Goal: Task Accomplishment & Management: Use online tool/utility

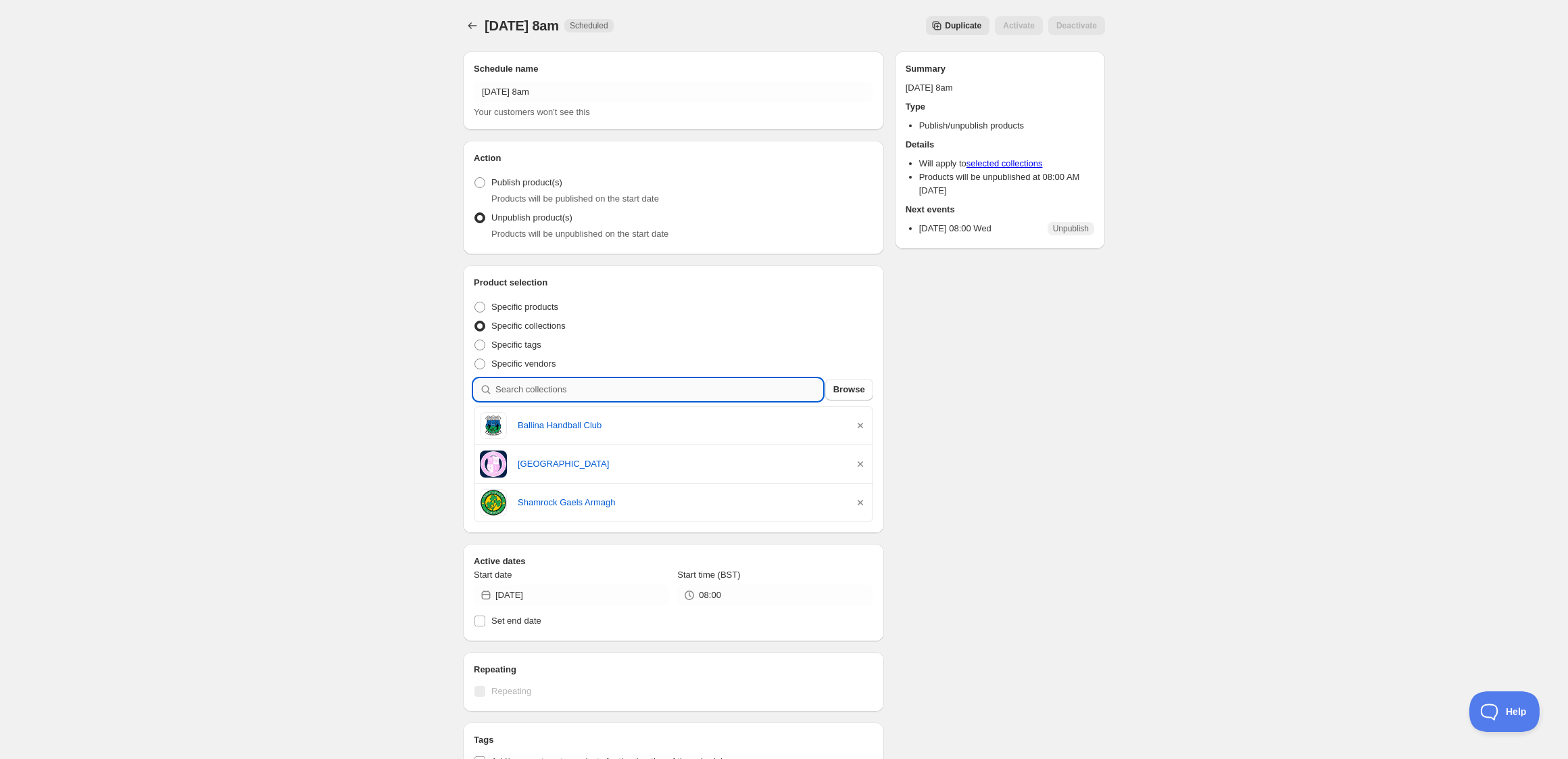
click at [601, 391] on input "search" at bounding box center [659, 389] width 327 height 21
type input "k"
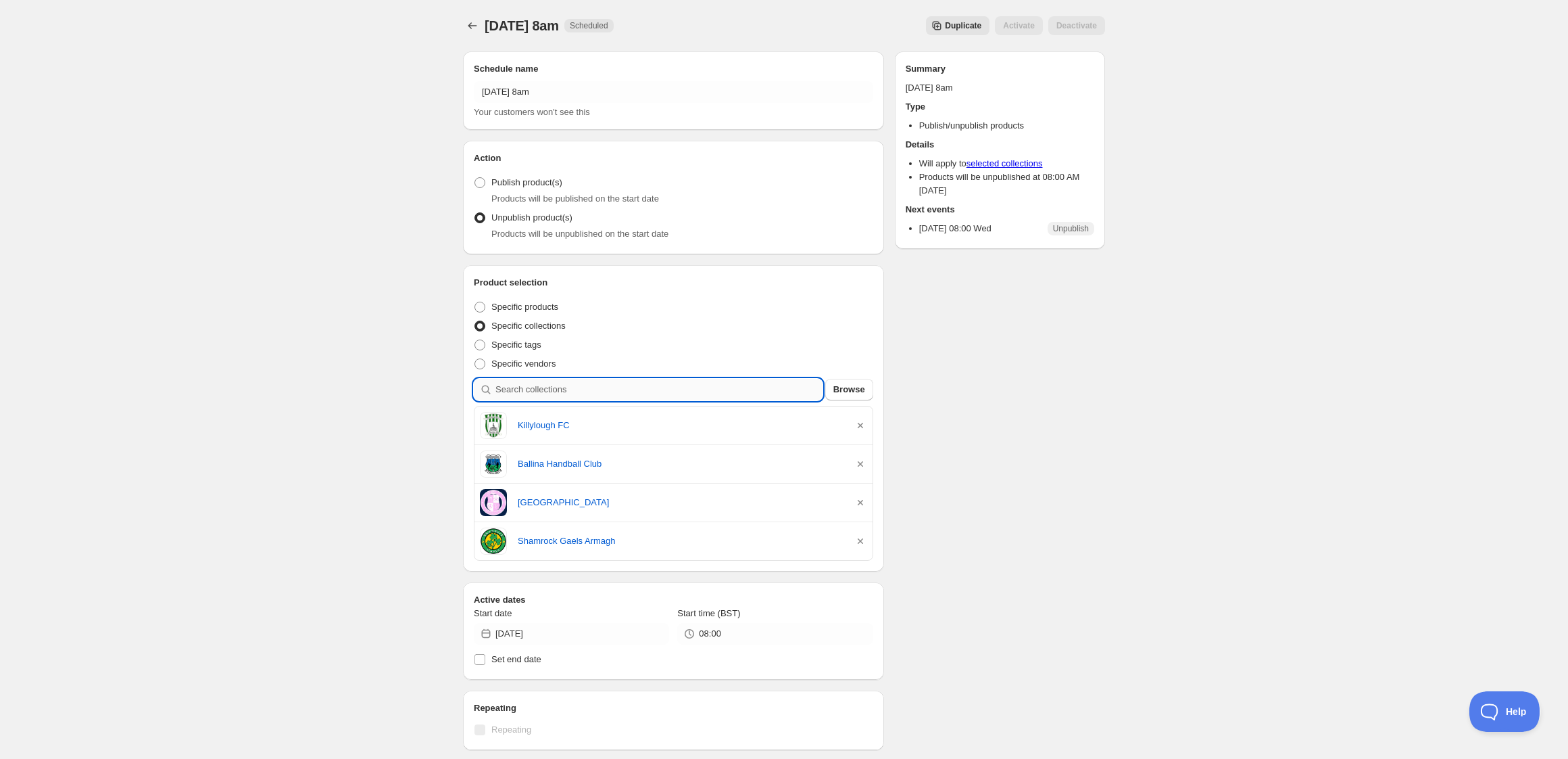
click at [597, 384] on input "search" at bounding box center [659, 389] width 327 height 21
type input "n"
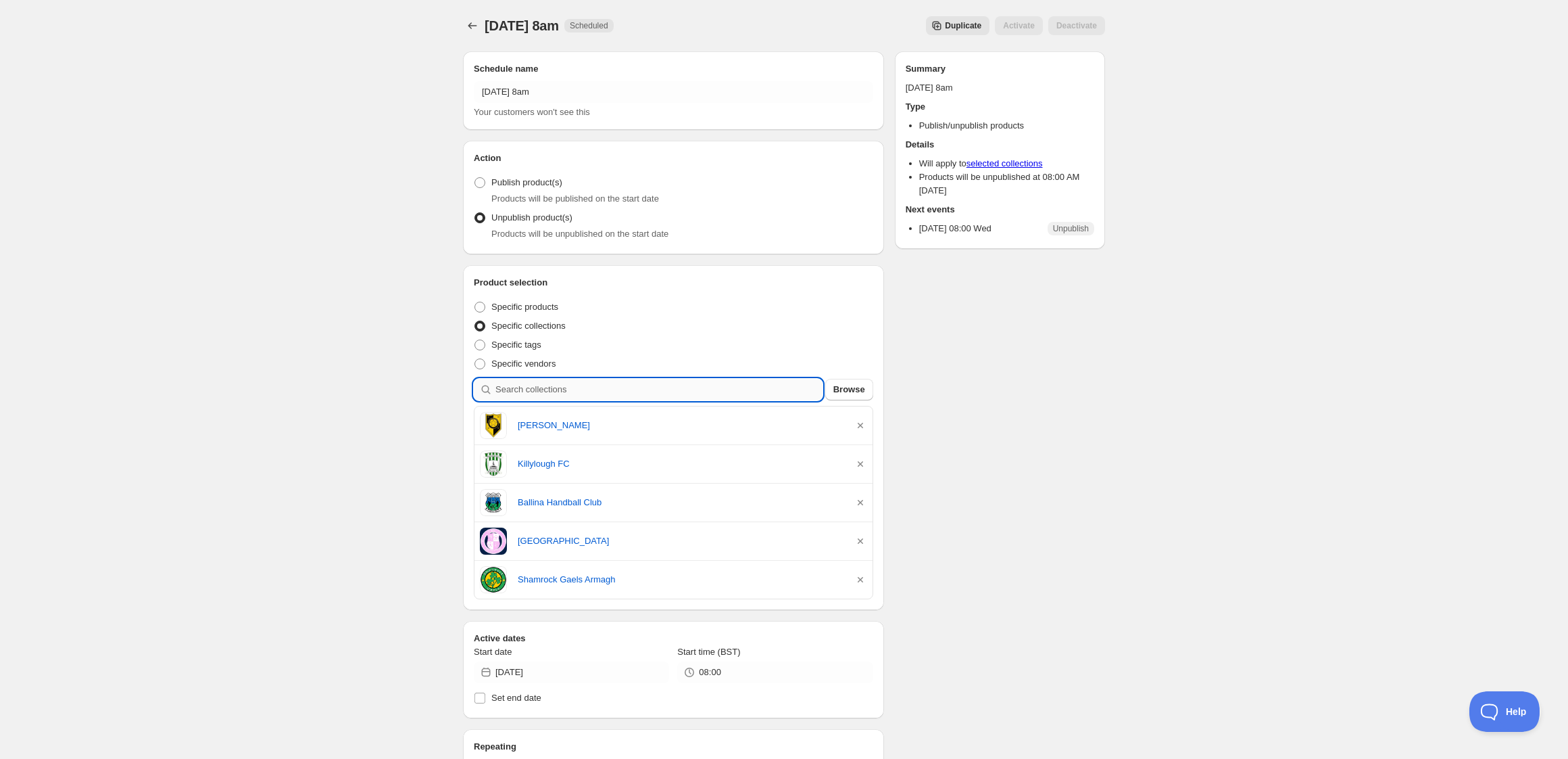
click at [579, 391] on input "search" at bounding box center [659, 389] width 327 height 21
type input "p"
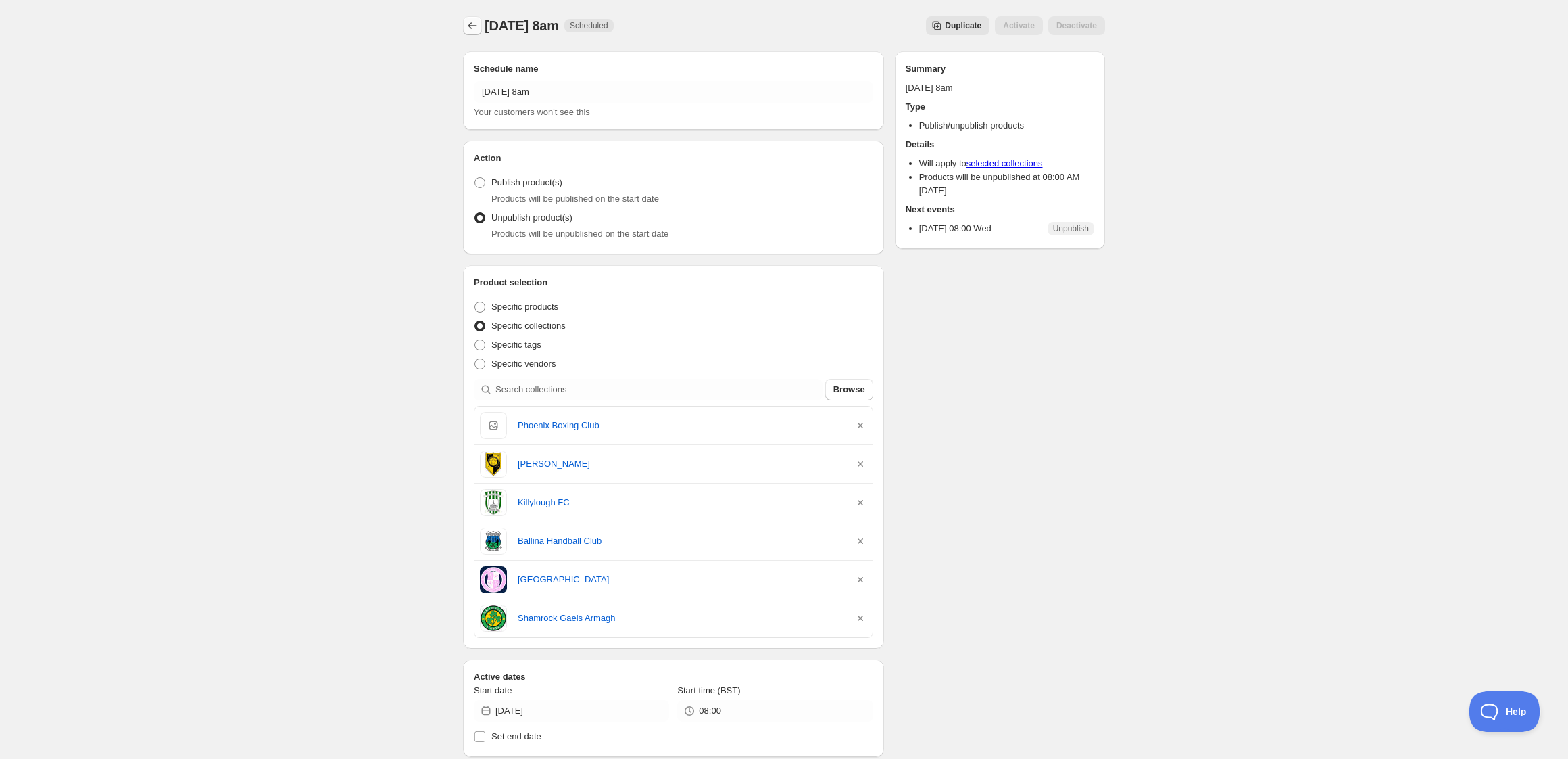
click at [465, 22] on button "Schedules" at bounding box center [472, 25] width 19 height 19
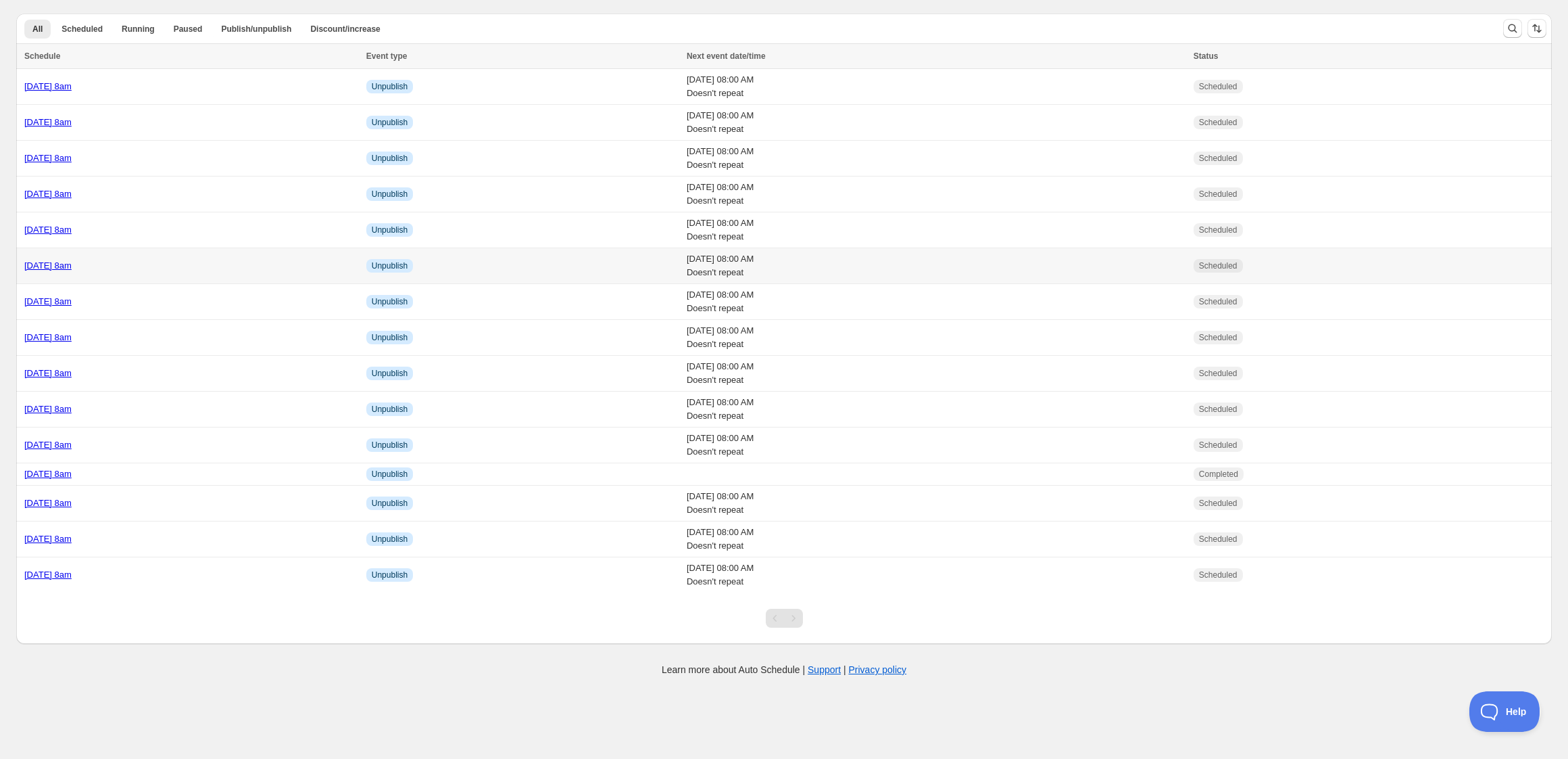
click at [180, 268] on div "[DATE] 8am" at bounding box center [191, 266] width 334 height 14
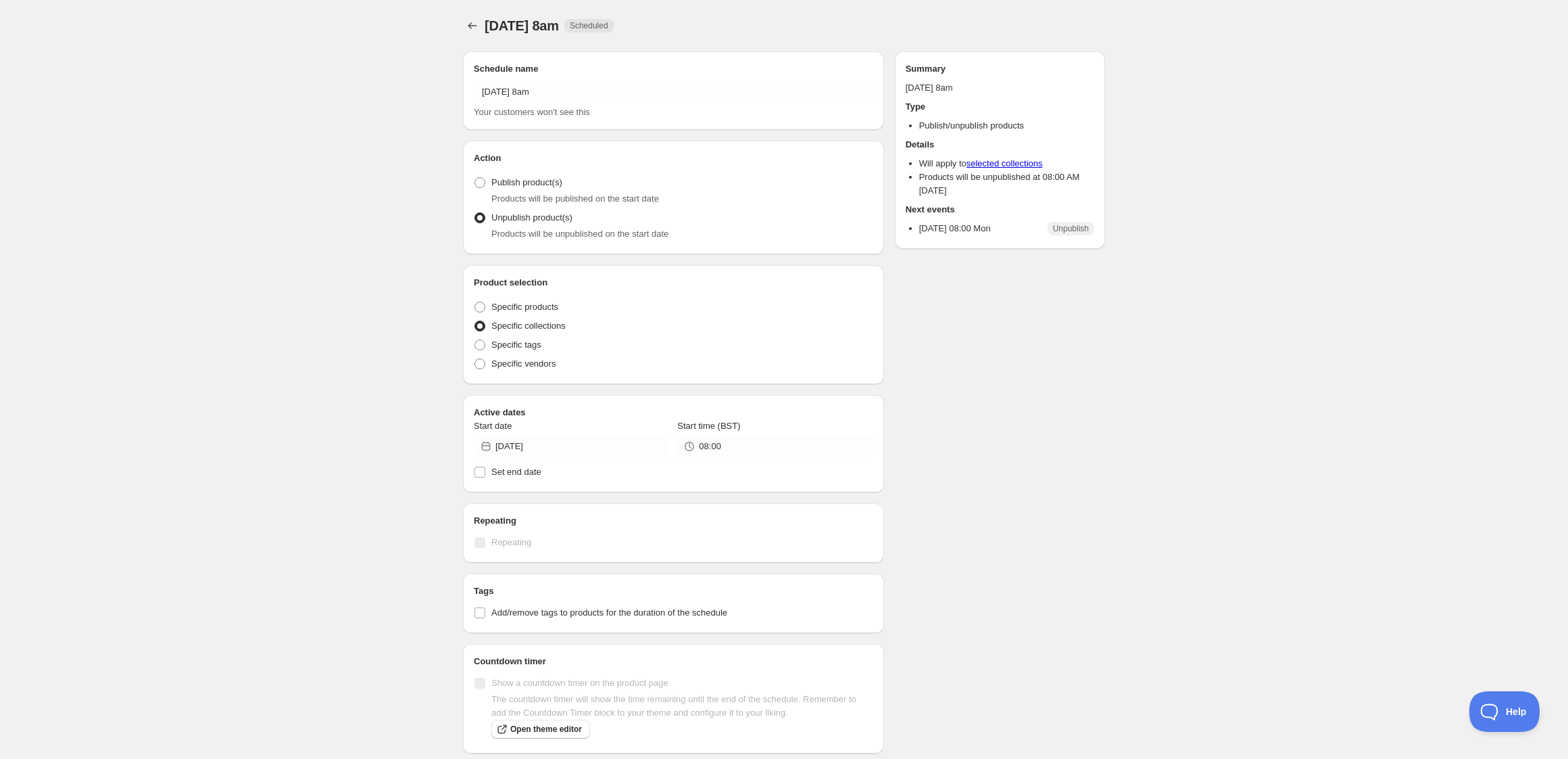
radio input "true"
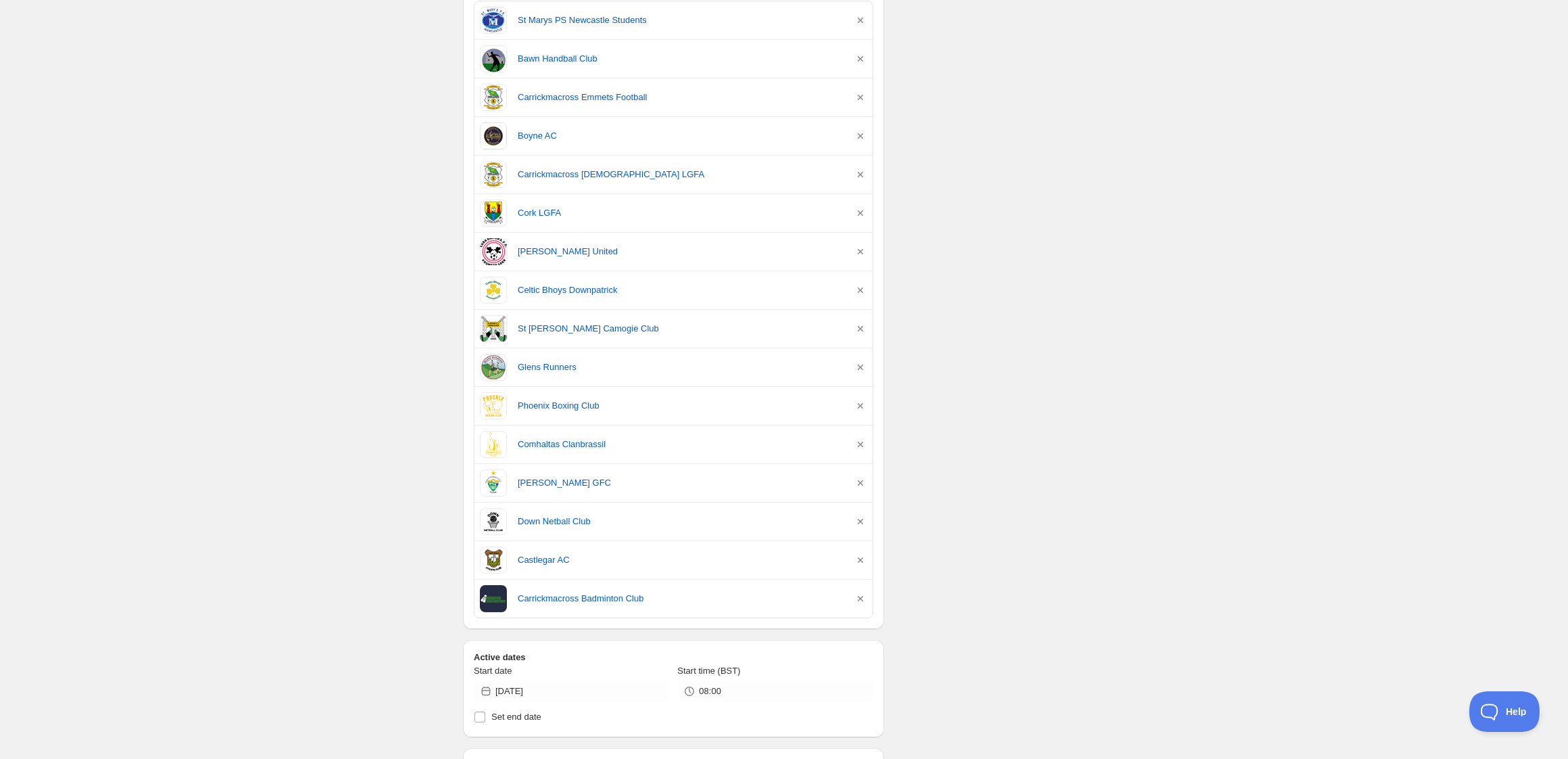
scroll to position [406, 0]
click at [860, 404] on icon "button" at bounding box center [860, 405] width 14 height 14
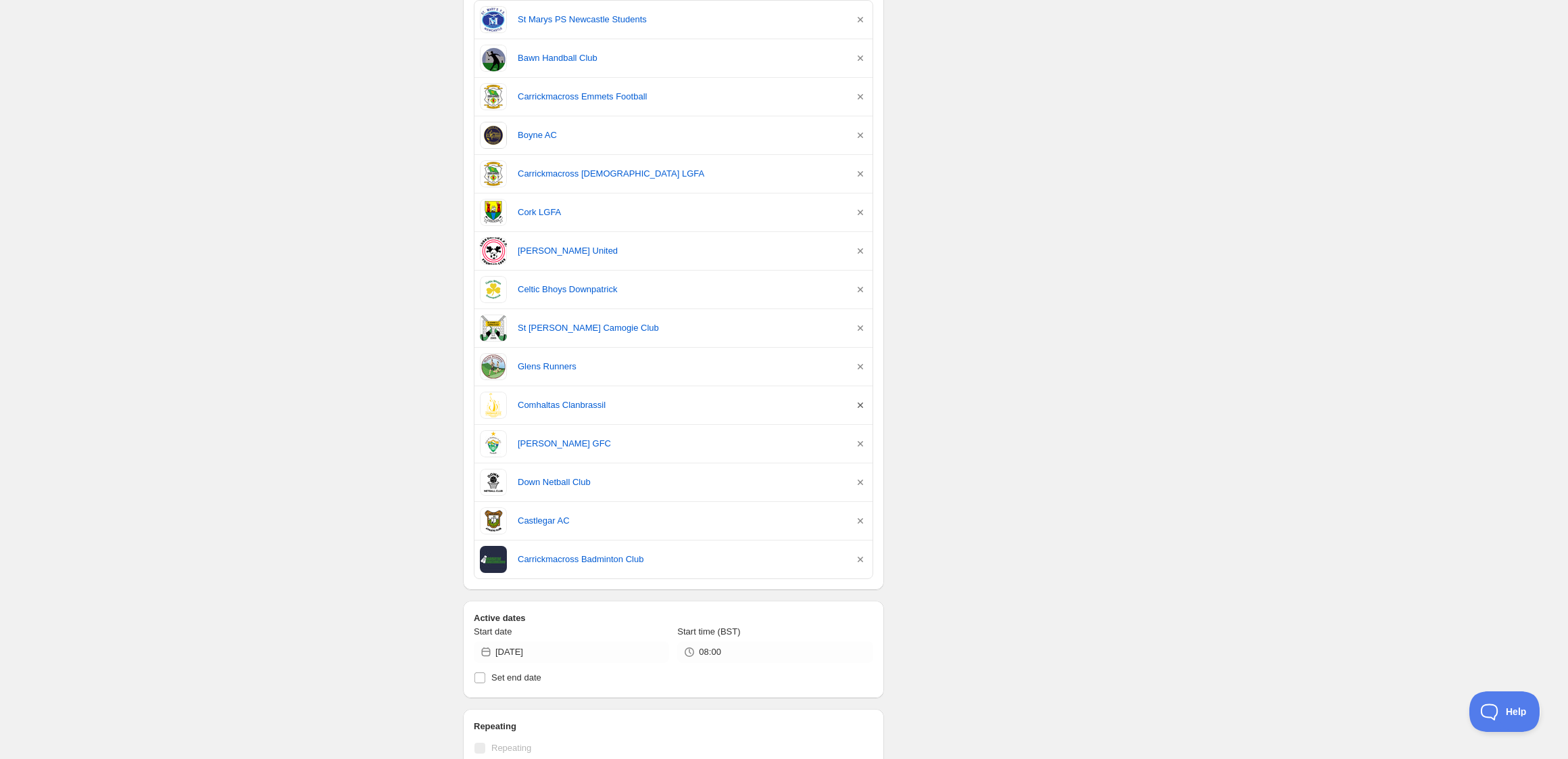
click at [858, 404] on icon "button" at bounding box center [860, 405] width 6 height 6
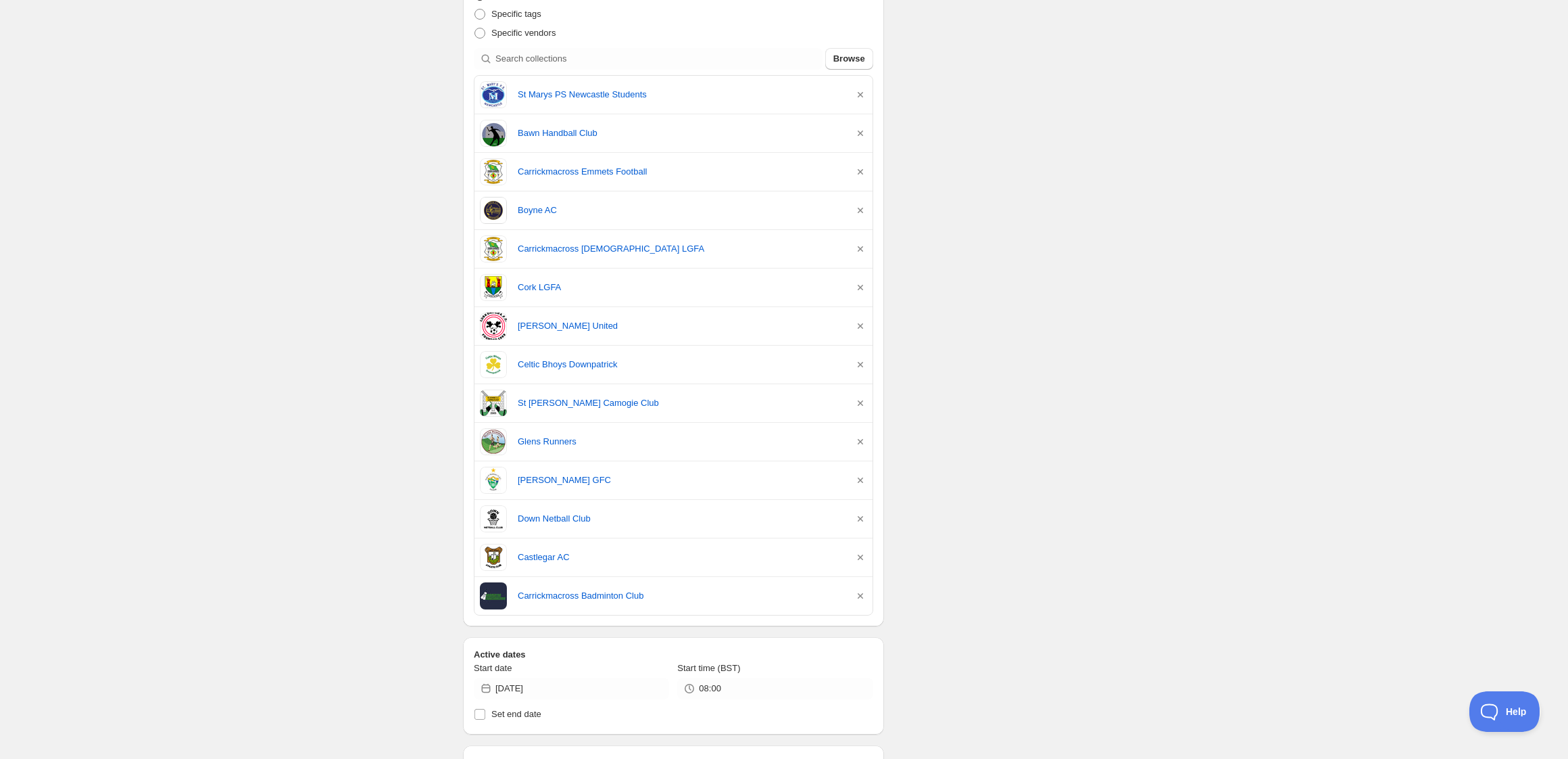
scroll to position [315, 0]
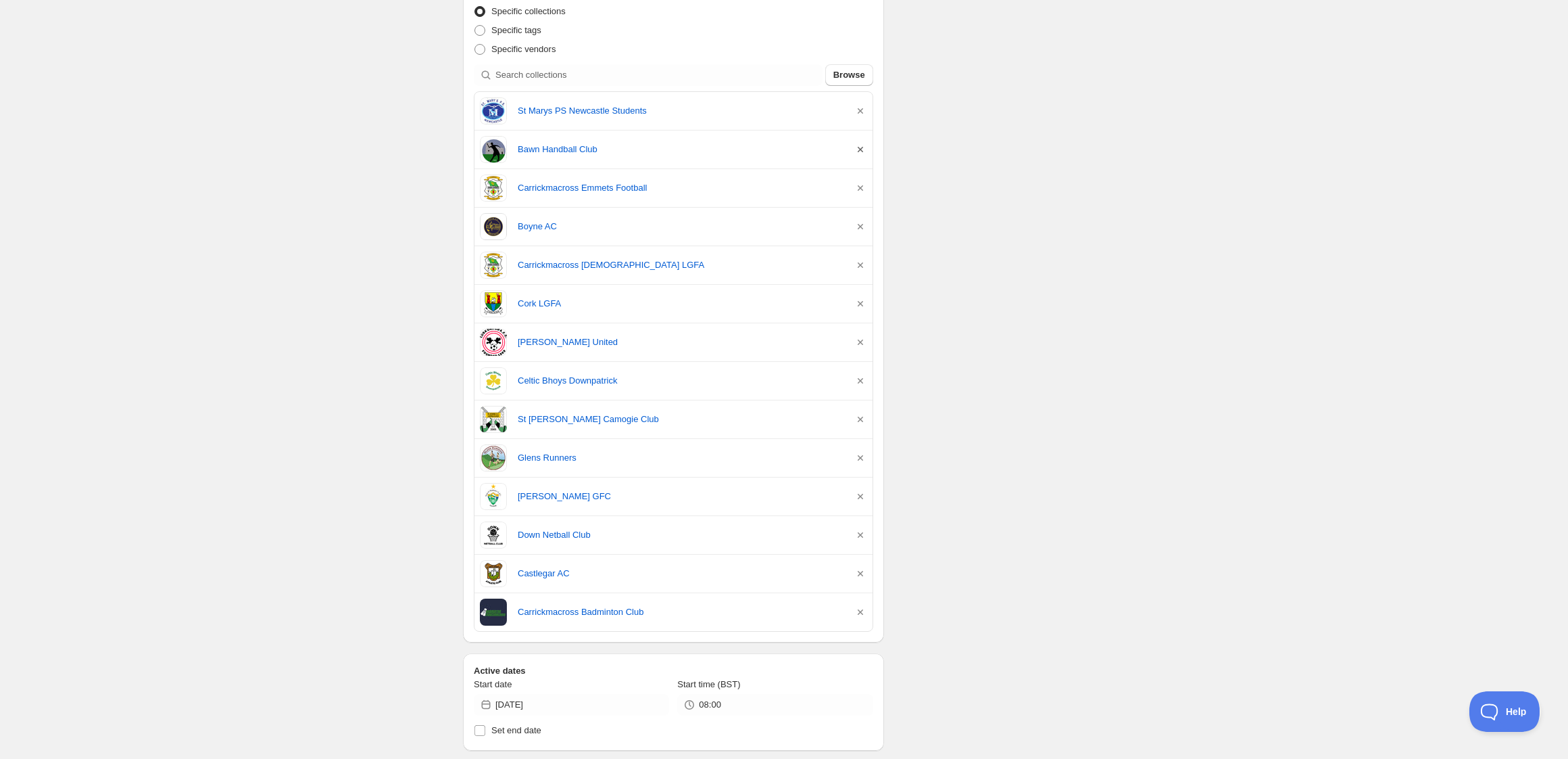
click at [858, 149] on icon "button" at bounding box center [860, 149] width 14 height 14
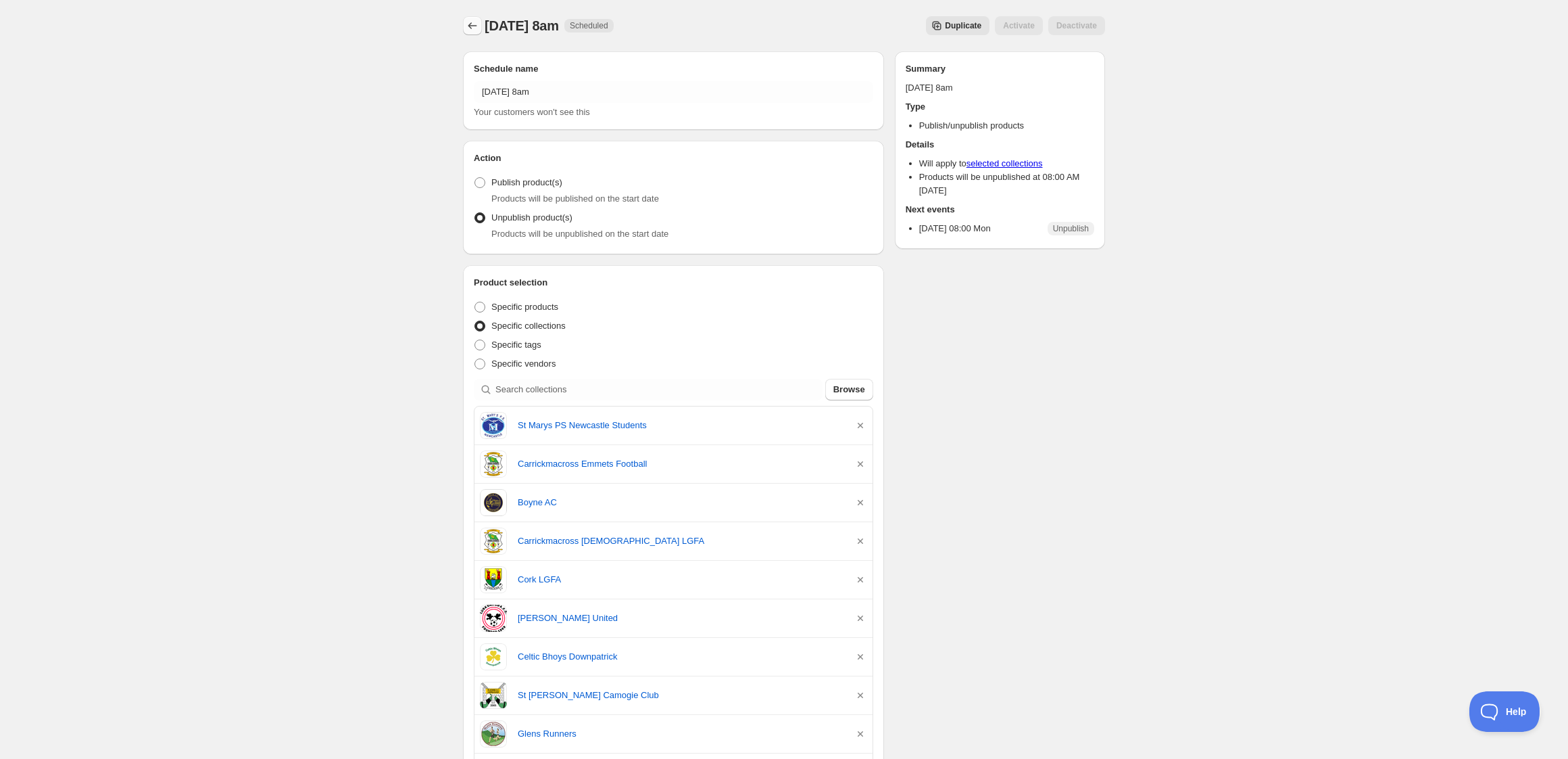
scroll to position [0, 0]
click at [470, 26] on icon "Schedules" at bounding box center [472, 25] width 9 height 7
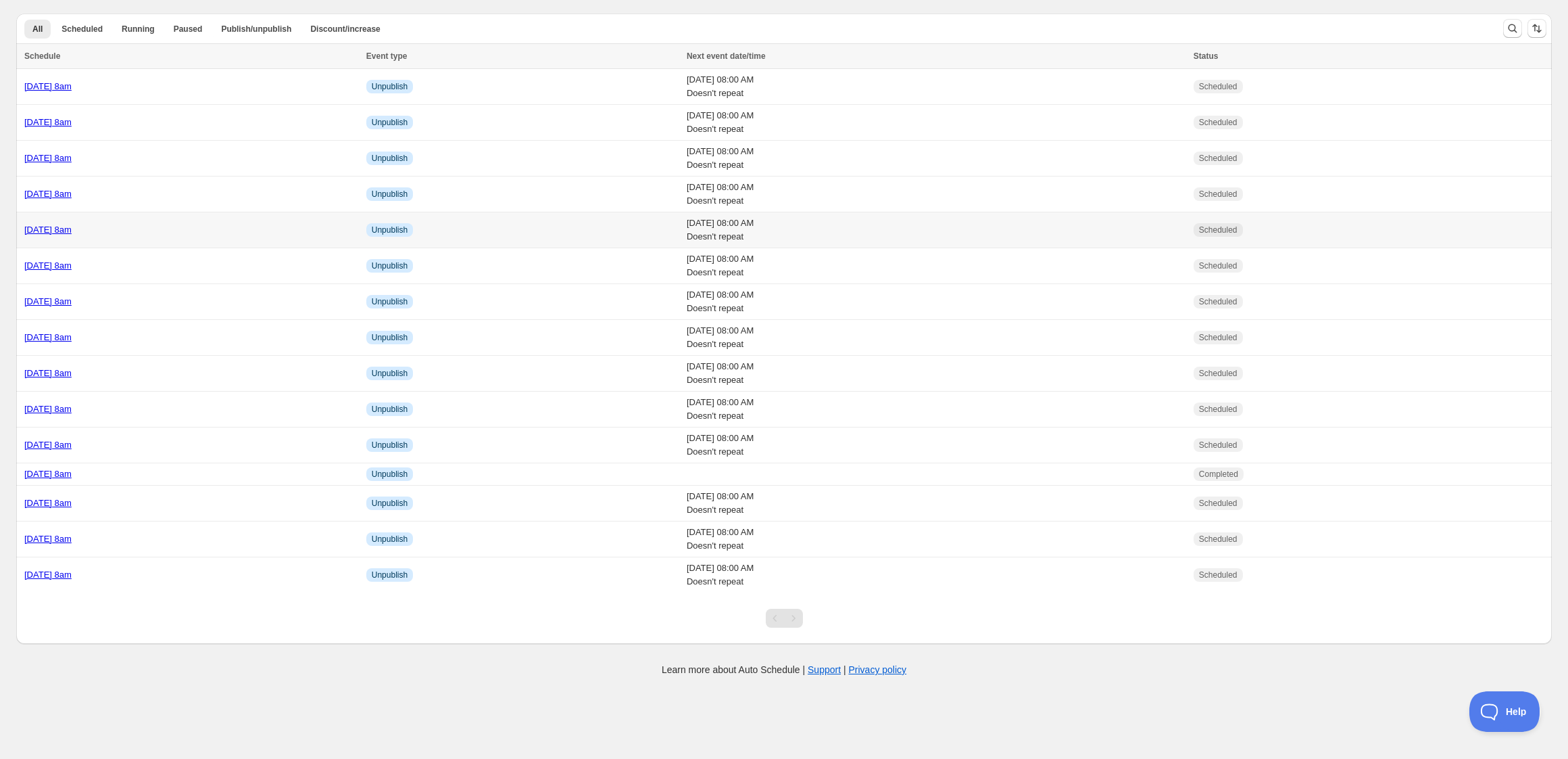
click at [223, 232] on div "[DATE] 8am" at bounding box center [191, 230] width 334 height 14
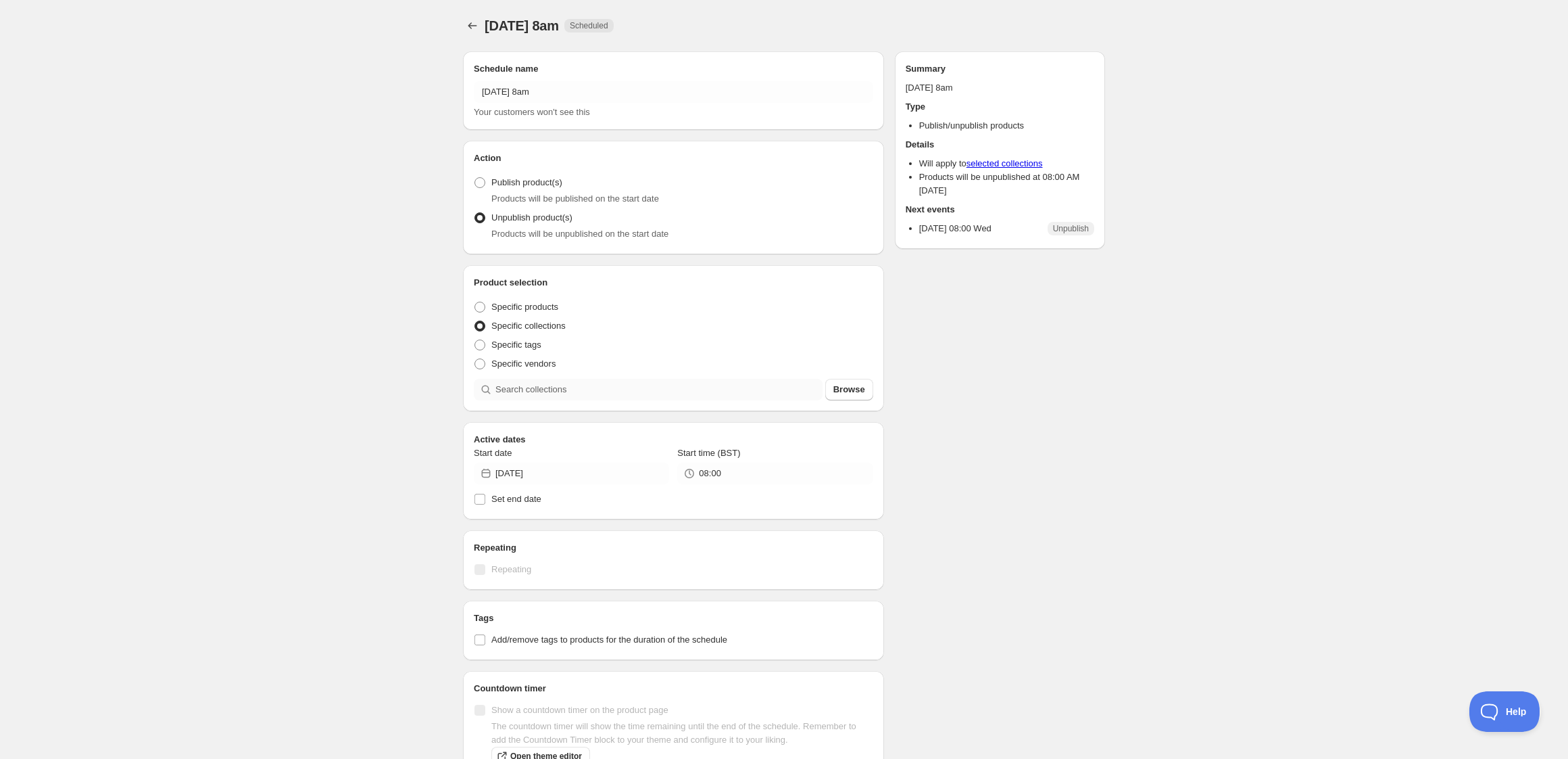
radio input "true"
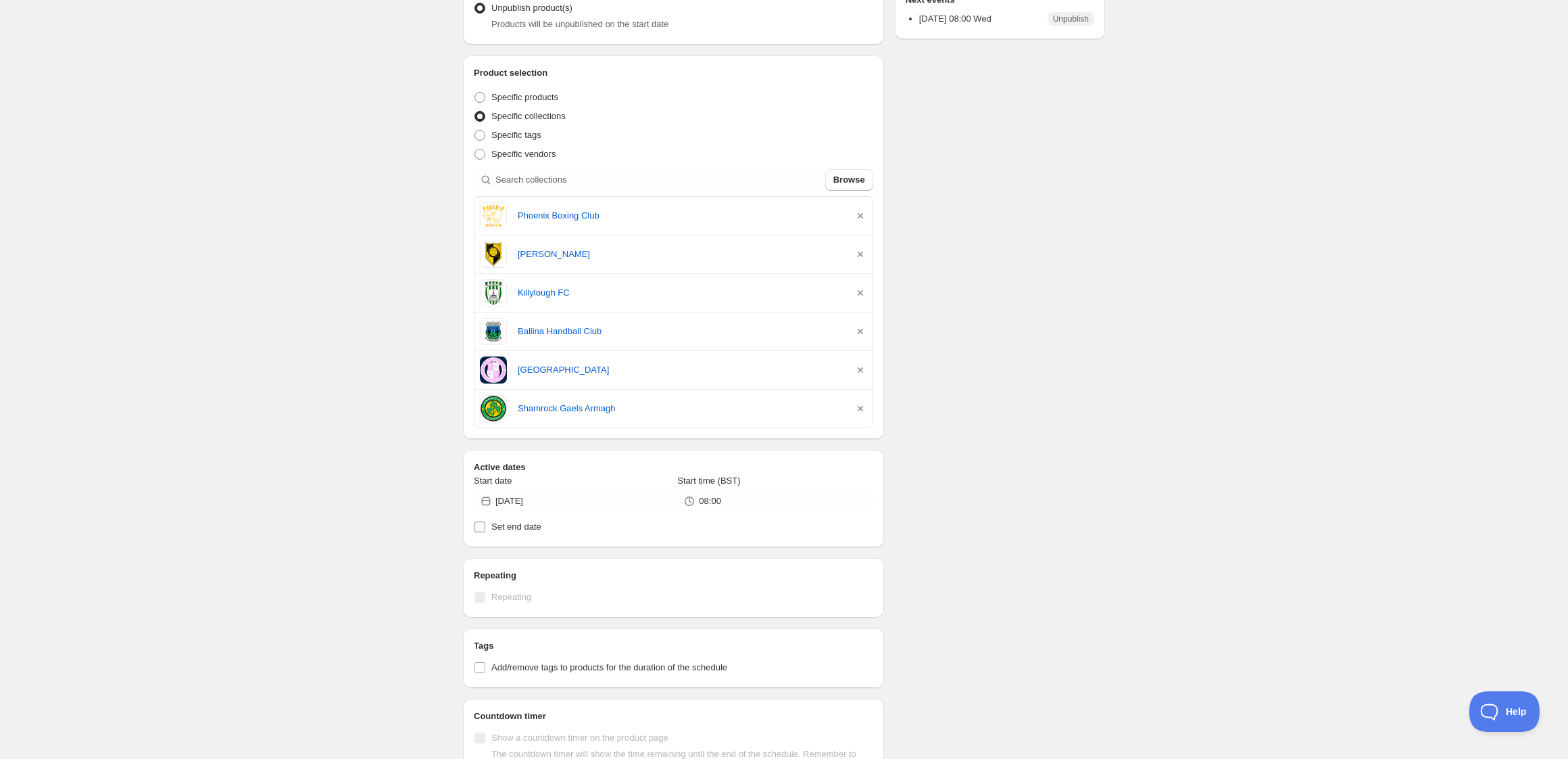
scroll to position [258, 0]
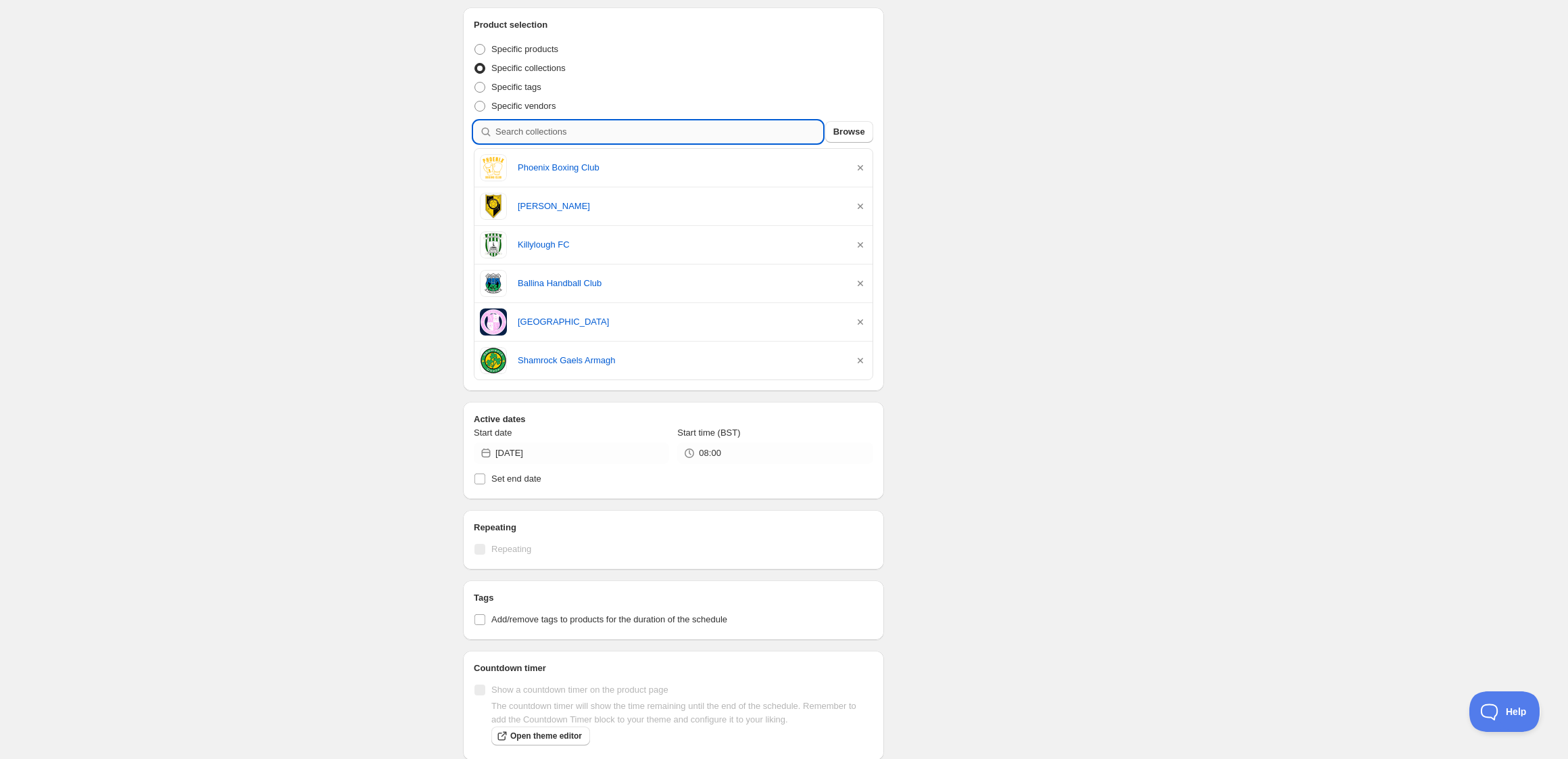
click at [565, 134] on input "search" at bounding box center [659, 132] width 327 height 21
type input "c"
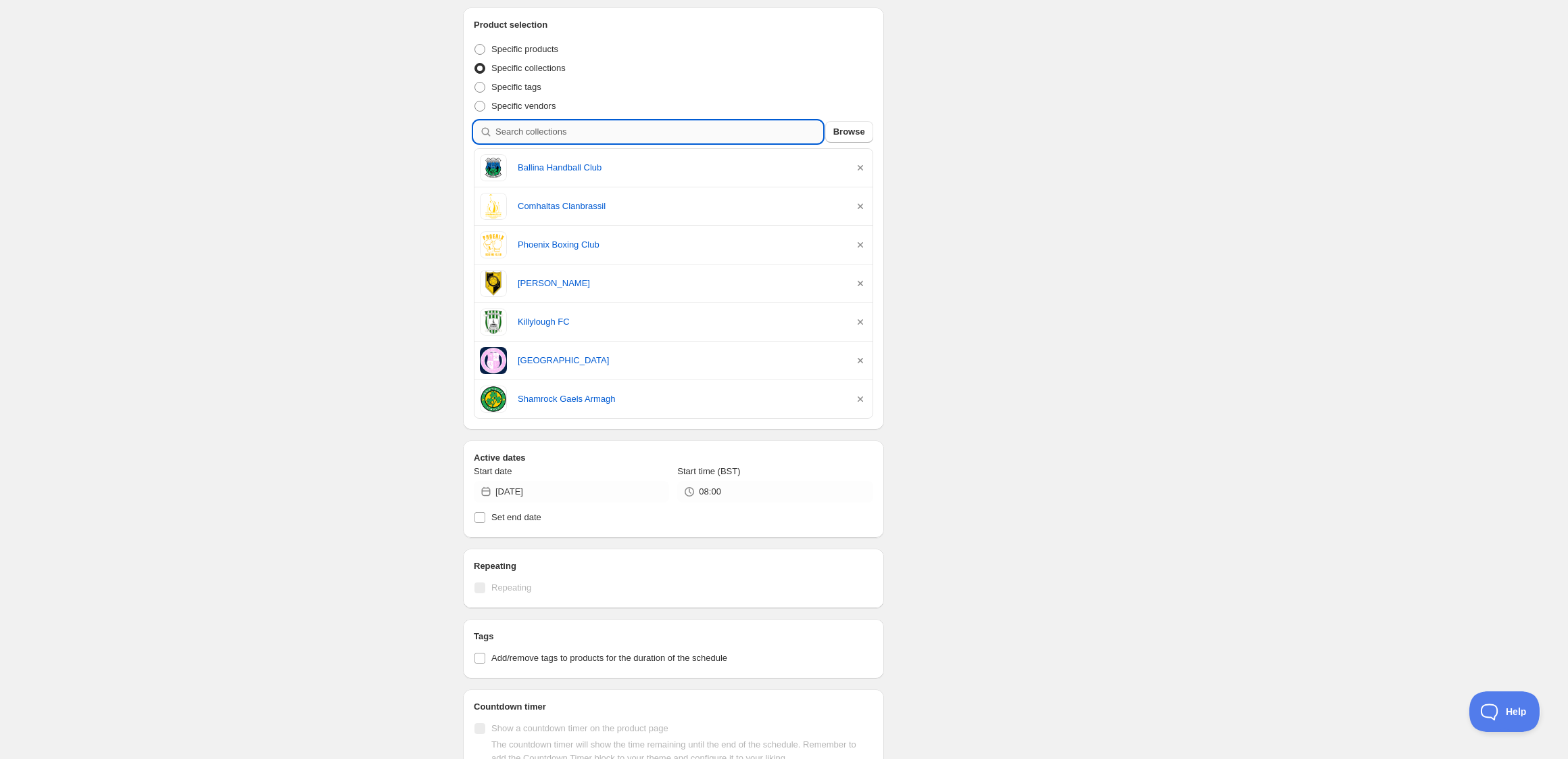
click at [617, 134] on input "search" at bounding box center [659, 132] width 327 height 21
type input "b"
